Goal: Navigation & Orientation: Find specific page/section

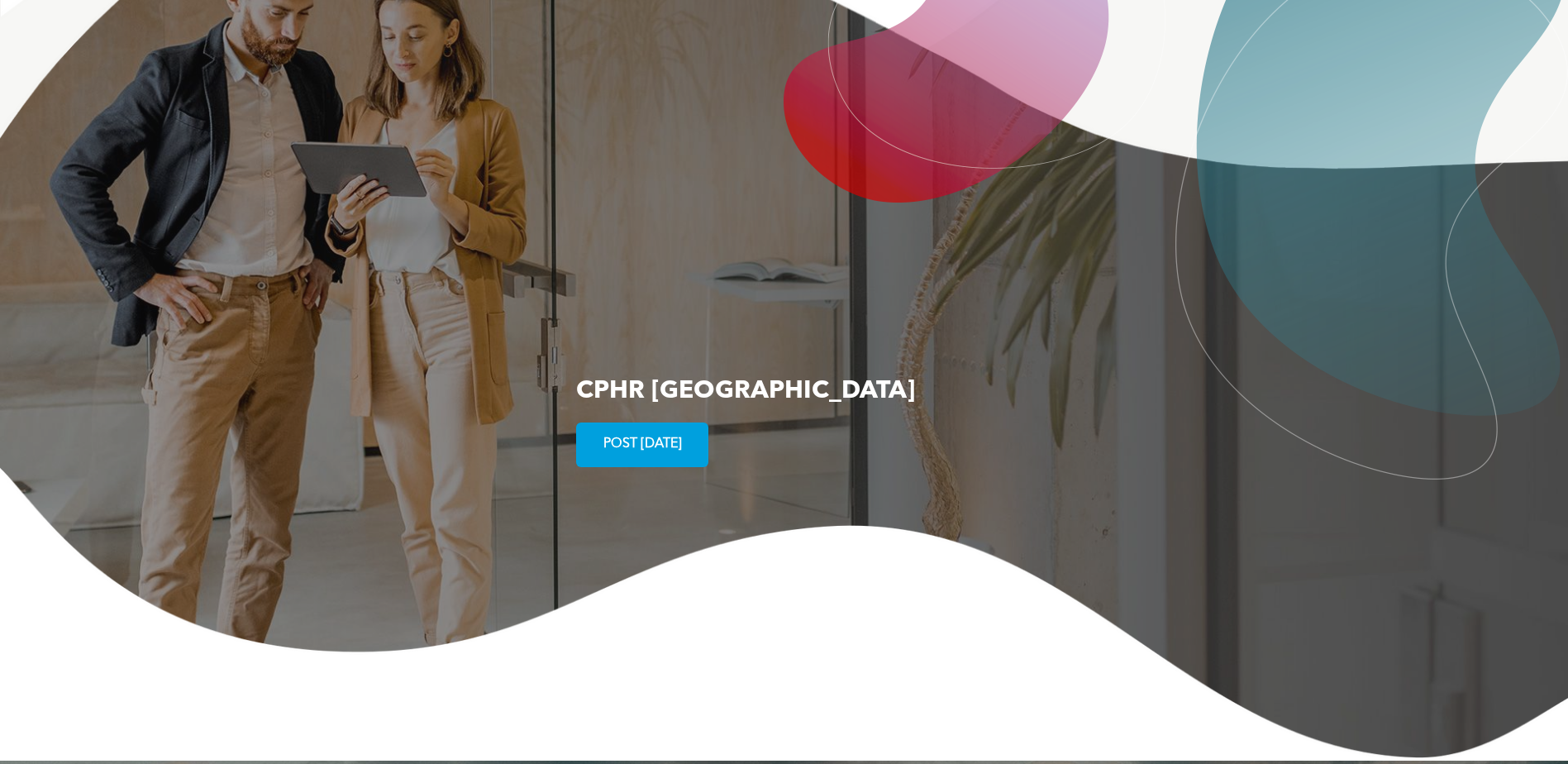
scroll to position [3022, 0]
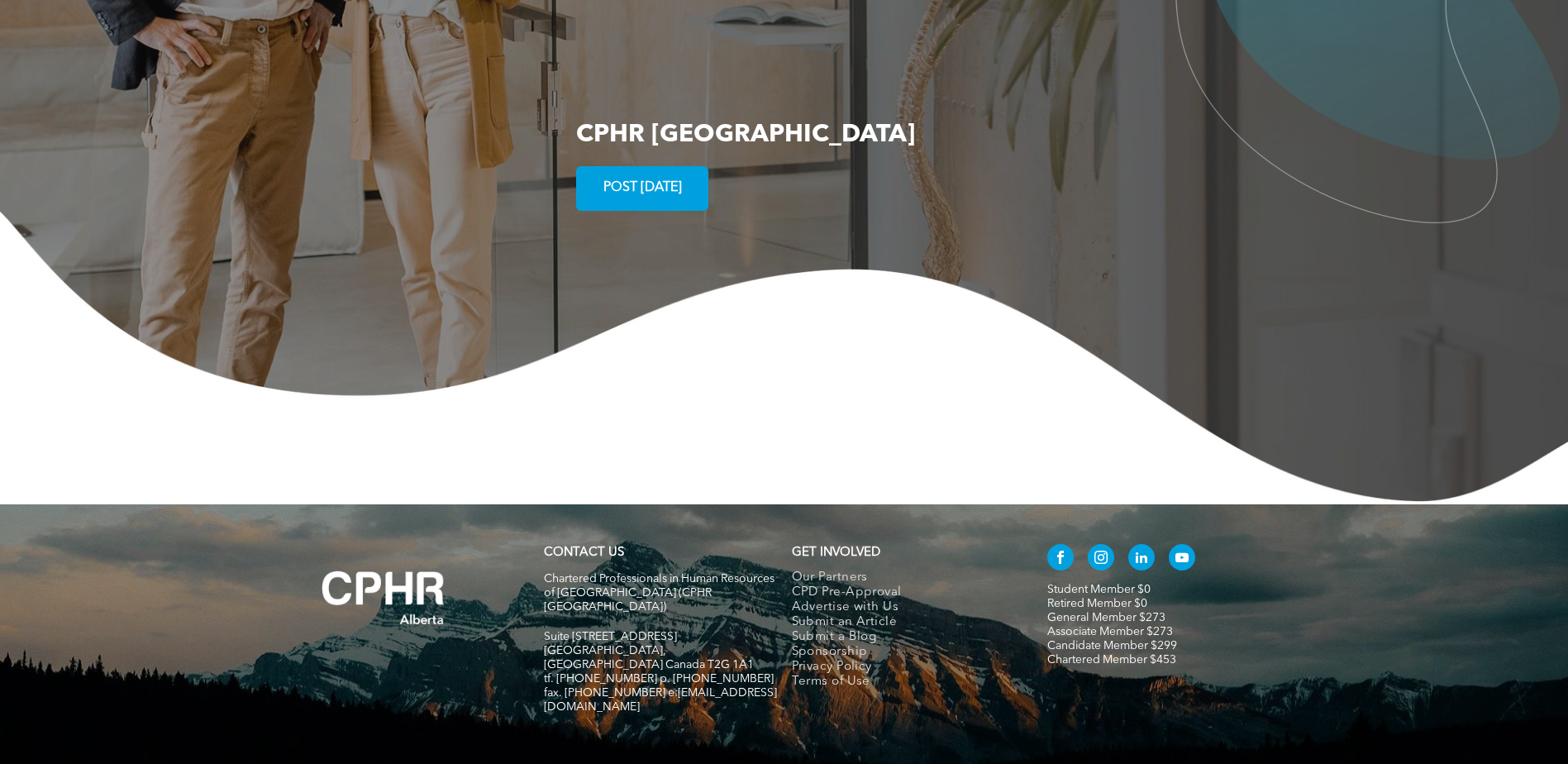
drag, startPoint x: 1354, startPoint y: 725, endPoint x: 1327, endPoint y: 720, distance: 27.5
drag, startPoint x: 1052, startPoint y: 748, endPoint x: 793, endPoint y: 709, distance: 261.9
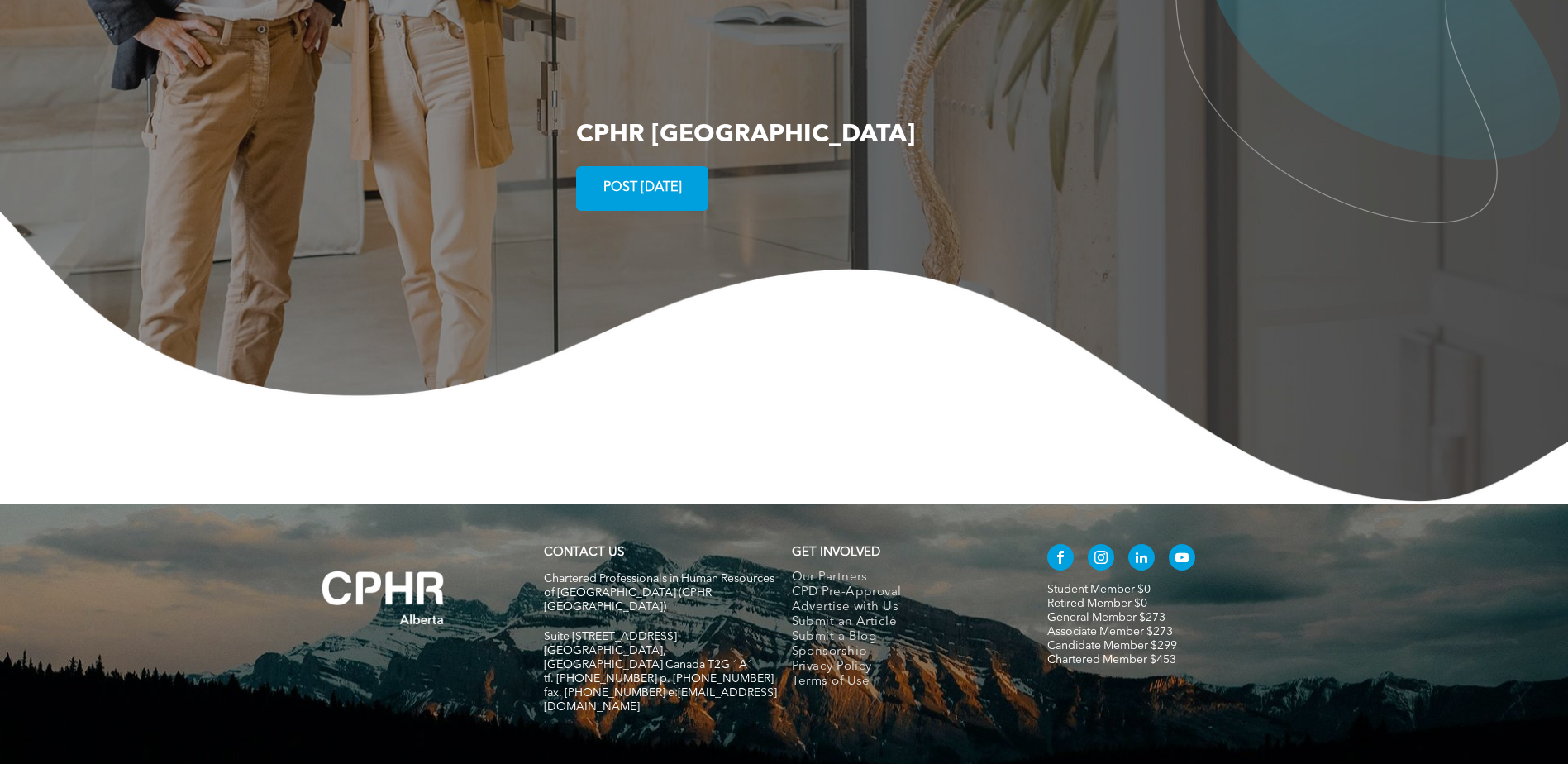
drag, startPoint x: 1068, startPoint y: 750, endPoint x: 787, endPoint y: 722, distance: 282.4
drag, startPoint x: 1067, startPoint y: 744, endPoint x: 839, endPoint y: 742, distance: 228.0
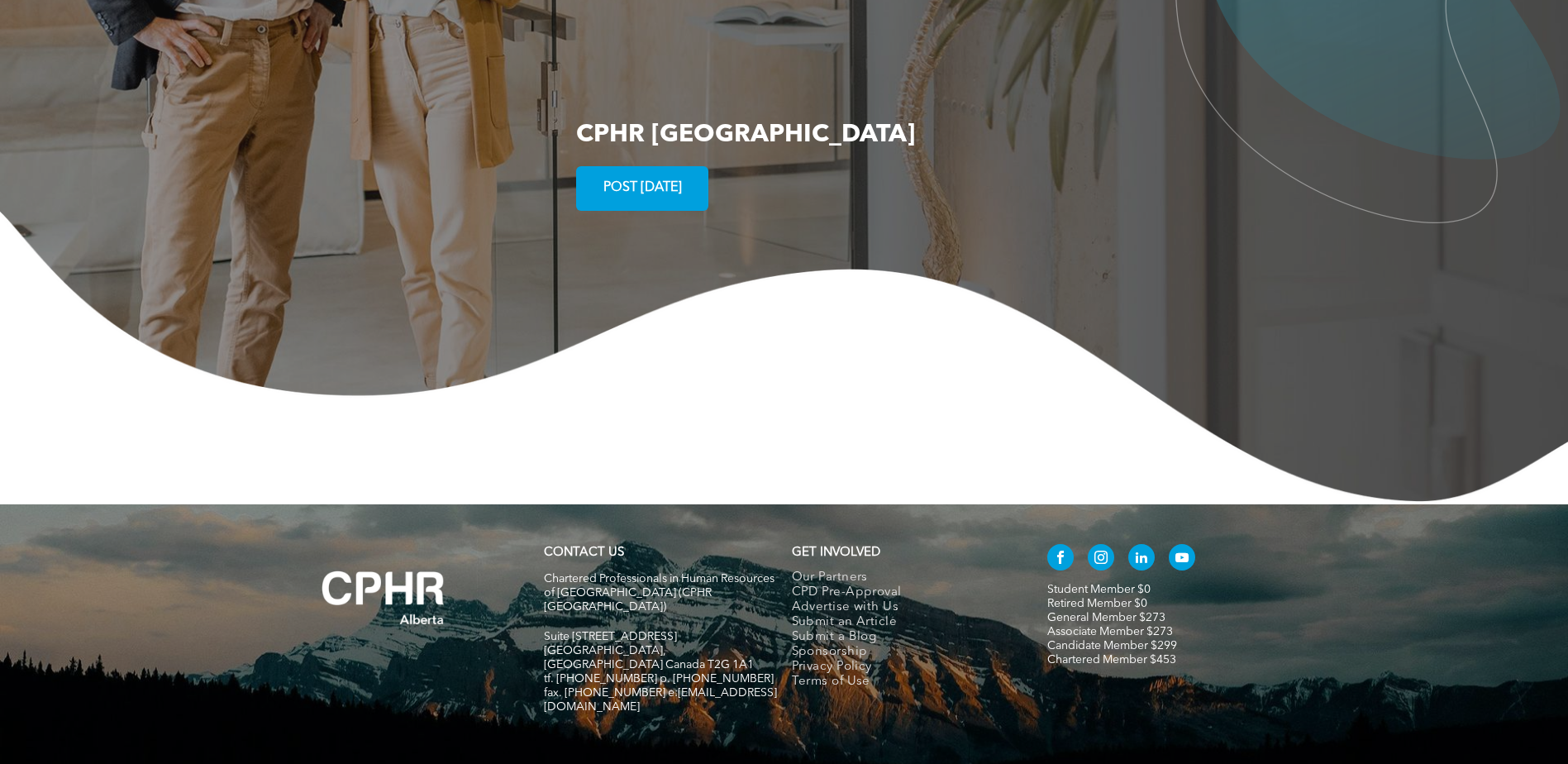
drag, startPoint x: 1065, startPoint y: 753, endPoint x: 790, endPoint y: 703, distance: 279.5
drag, startPoint x: 790, startPoint y: 703, endPoint x: 1165, endPoint y: 734, distance: 376.3
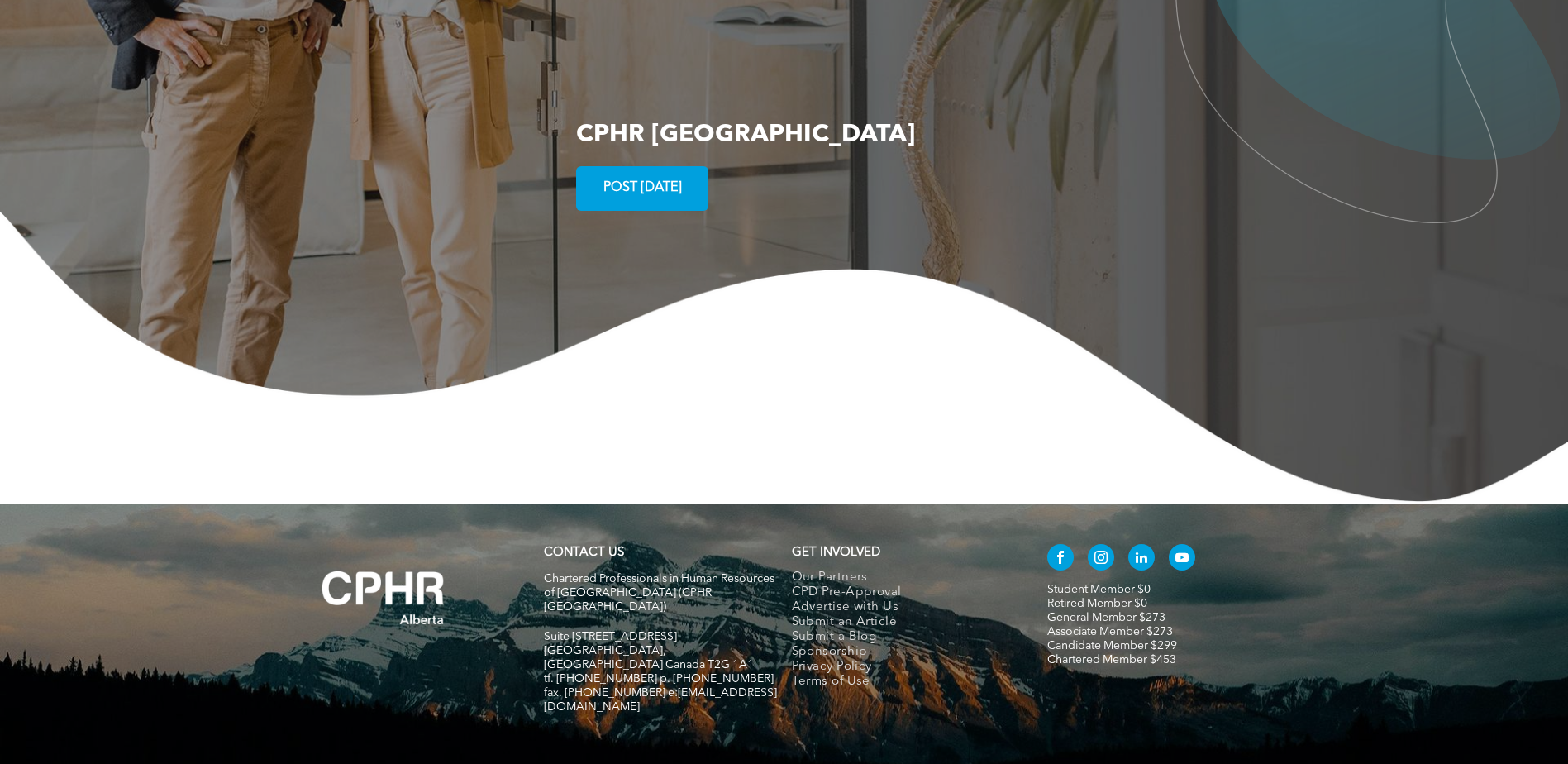
drag, startPoint x: 1081, startPoint y: 760, endPoint x: 796, endPoint y: 714, distance: 288.7
drag, startPoint x: 1073, startPoint y: 754, endPoint x: 252, endPoint y: 705, distance: 822.5
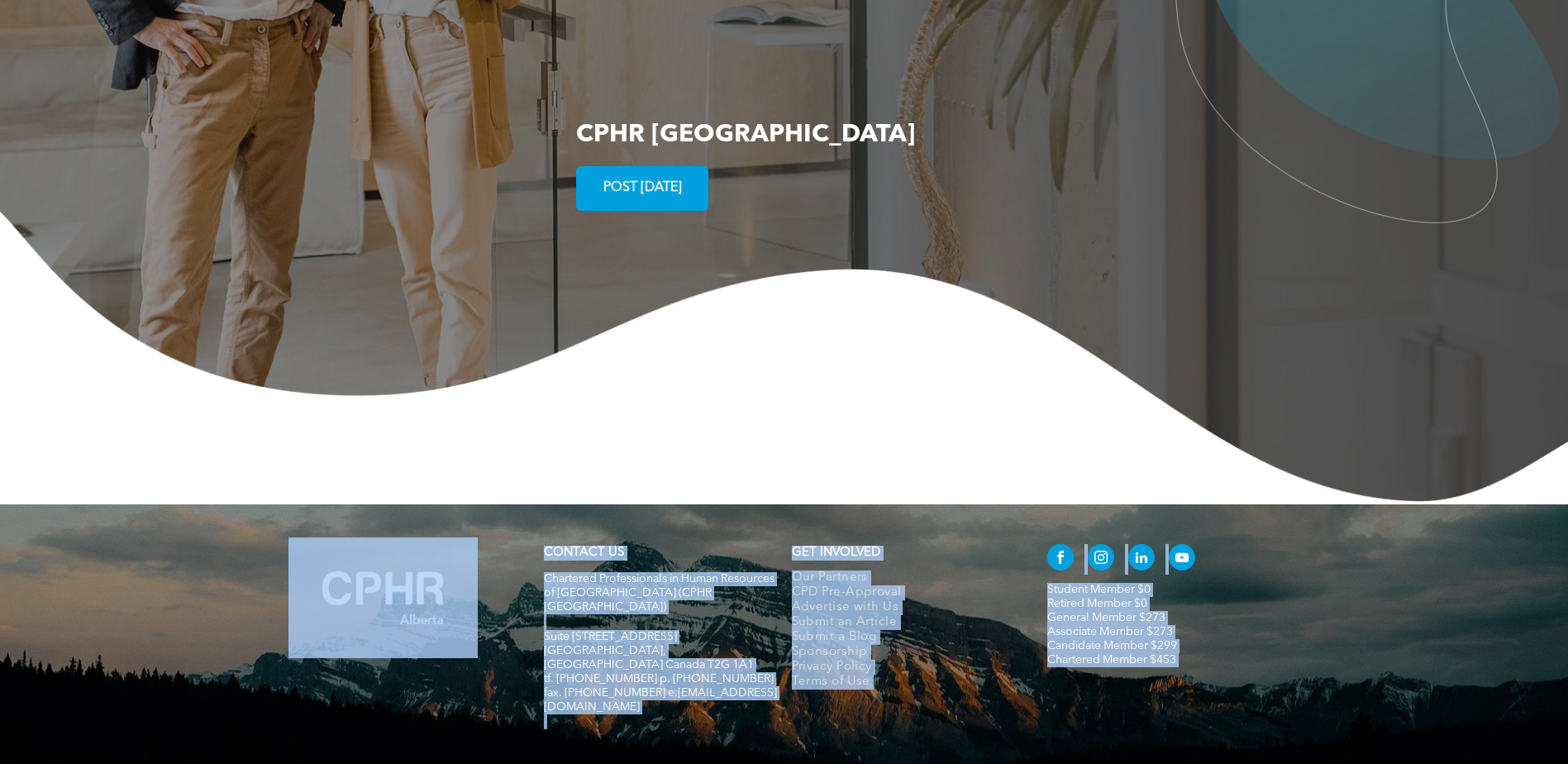
drag, startPoint x: 1089, startPoint y: 756, endPoint x: 290, endPoint y: 665, distance: 804.2
click at [290, 665] on div "CONTACT US Chartered Professionals in Human Resources of Alberta (CPHR Alberta)…" at bounding box center [784, 682] width 1568 height 357
drag, startPoint x: 1147, startPoint y: 758, endPoint x: 252, endPoint y: 657, distance: 900.7
click at [252, 657] on div "CONTACT US Chartered Professionals in Human Resources of Alberta (CPHR Alberta)…" at bounding box center [784, 682] width 1568 height 357
